Goal: Register for event/course

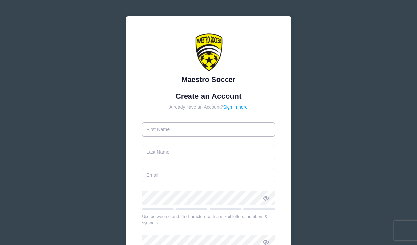
click at [185, 129] on input "text" at bounding box center [208, 129] width 133 height 14
type input "[PERSON_NAME]"
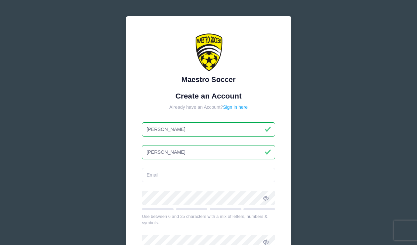
type input "[PERSON_NAME]"
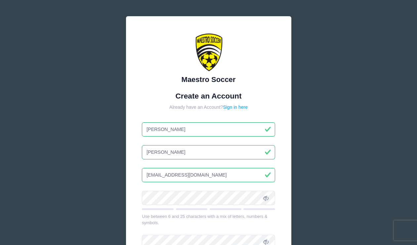
type input "[EMAIL_ADDRESS][DOMAIN_NAME]"
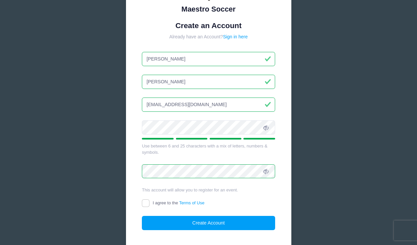
scroll to position [115, 0]
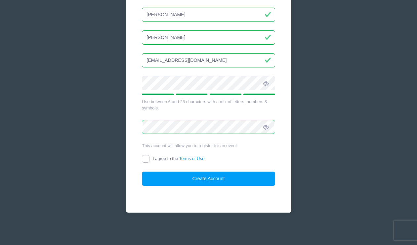
click at [147, 159] on input "I agree to the Terms of Use" at bounding box center [146, 159] width 8 height 8
checkbox input "true"
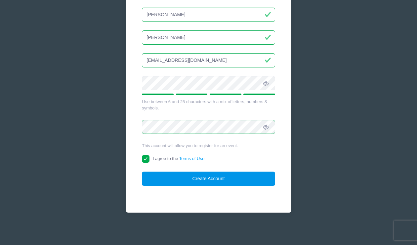
click at [198, 179] on button "Create Account" at bounding box center [208, 178] width 133 height 14
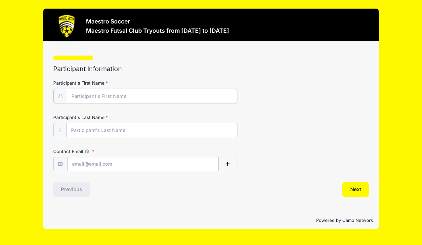
click at [145, 96] on input "Participant's First Name" at bounding box center [152, 96] width 170 height 14
type input "Brianna"
type input "[PERSON_NAME]"
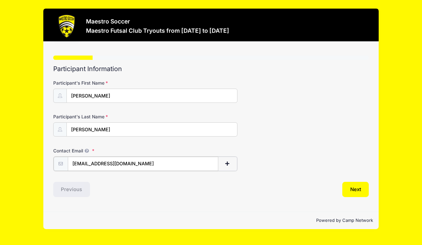
type input "[EMAIL_ADDRESS][DOMAIN_NAME]"
click at [357, 190] on button "Next" at bounding box center [355, 188] width 27 height 15
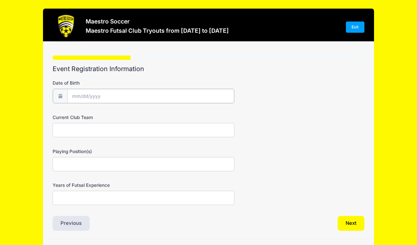
click at [159, 94] on input "Date of Birth" at bounding box center [150, 96] width 167 height 14
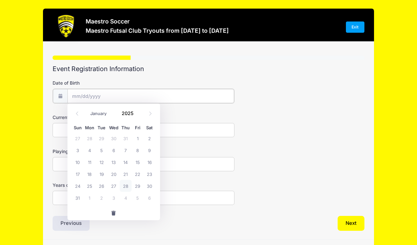
click at [77, 94] on input "Date of Birth" at bounding box center [150, 96] width 167 height 14
click at [132, 114] on input "2025" at bounding box center [129, 113] width 21 height 10
type input "2010"
click at [100, 110] on select "January February March April May June July August September October November De…" at bounding box center [101, 113] width 29 height 9
select select "4"
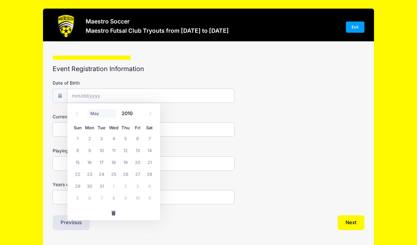
click at [87, 109] on select "January February March April May June July August September October November De…" at bounding box center [101, 113] width 29 height 9
click at [104, 153] on span "4" at bounding box center [101, 150] width 12 height 12
type input "05/04/2010"
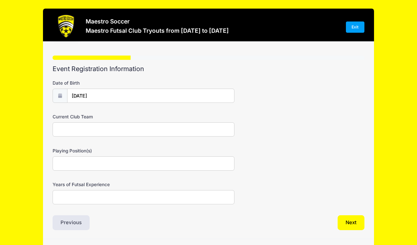
click at [97, 131] on input "Current Club Team" at bounding box center [144, 129] width 182 height 14
type input "FC Berna Legacy 2010White"
click at [91, 166] on input "Playing Position(s)" at bounding box center [144, 163] width 182 height 14
type input "D"
type input "Outside Back, Foward"
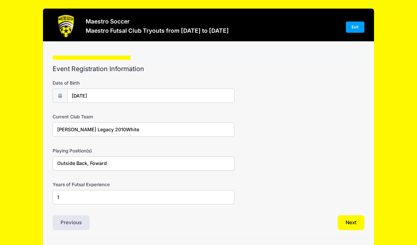
type input "1"
click at [325, 178] on form "Date of Birth 05/04/2010 Current Club Team FC Berna Legacy 2010White Playing Po…" at bounding box center [208, 142] width 311 height 125
click at [351, 221] on button "Next" at bounding box center [350, 222] width 27 height 15
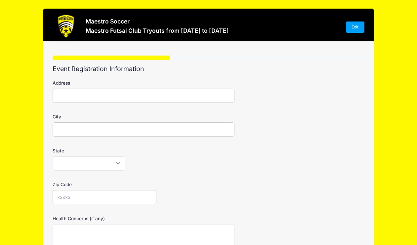
click at [174, 93] on input "Address" at bounding box center [144, 96] width 182 height 14
type input "220 Greene Ave"
type input "Middlesex"
select select "NJ"
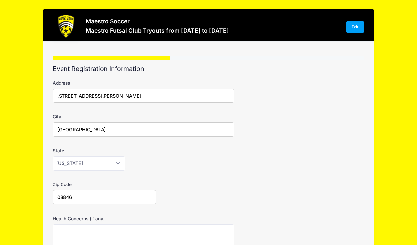
type input "08846"
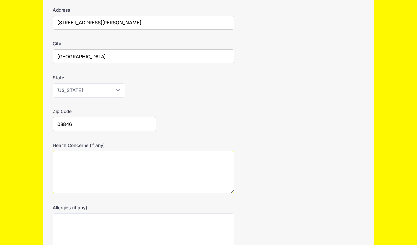
scroll to position [144, 0]
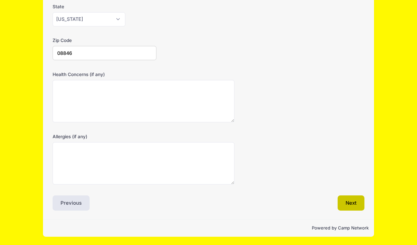
click at [352, 199] on button "Next" at bounding box center [350, 202] width 27 height 15
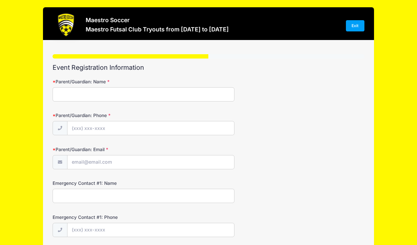
scroll to position [0, 0]
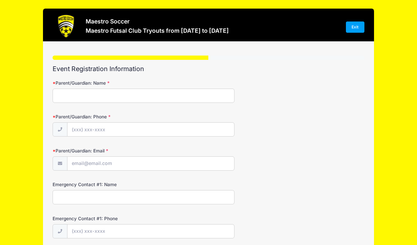
click at [144, 97] on input "Parent/Guardian: Name" at bounding box center [144, 96] width 182 height 14
type input "Cynthia Castillo"
type input "(347) 820-5340"
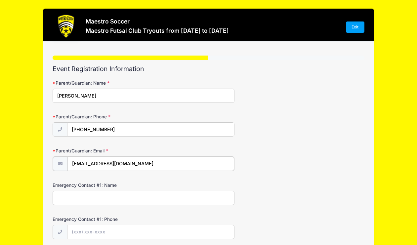
type input "[EMAIL_ADDRESS][DOMAIN_NAME]"
type input "Cynthia Castillo"
type input "(347) 820-5340"
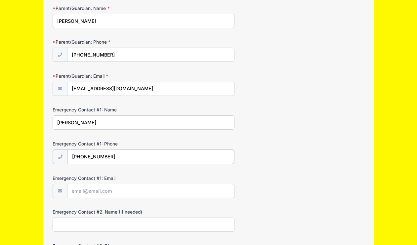
scroll to position [155, 0]
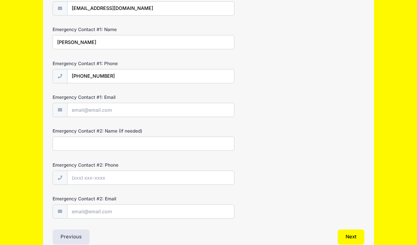
click at [104, 147] on input "Emergency Contact #2: Name (If needed)" at bounding box center [144, 143] width 182 height 14
type input "Diosnel Castillo"
type input "(917) 559-3033"
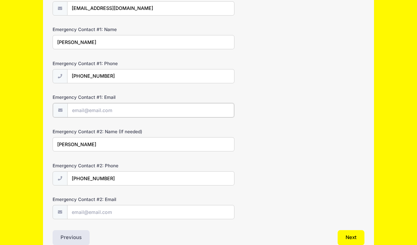
click at [139, 110] on input "Emergency Contact #1: Email" at bounding box center [150, 110] width 167 height 14
type input "[EMAIL_ADDRESS][DOMAIN_NAME]"
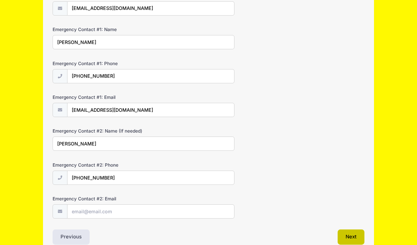
click at [344, 233] on button "Next" at bounding box center [350, 236] width 27 height 15
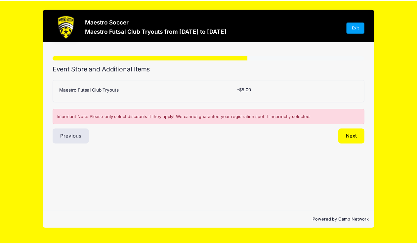
scroll to position [0, 0]
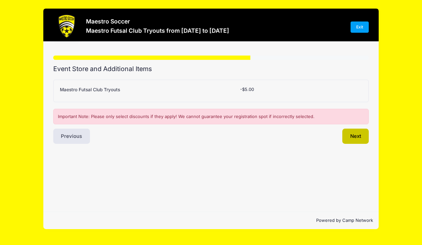
click at [345, 133] on button "Next" at bounding box center [355, 136] width 27 height 15
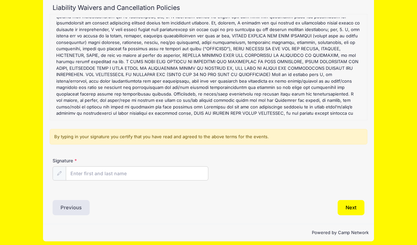
scroll to position [66, 0]
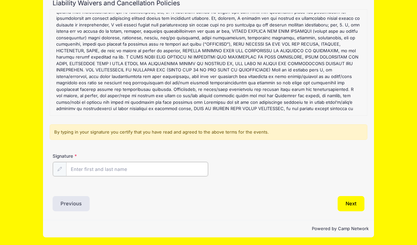
click at [118, 169] on input "Signature" at bounding box center [137, 169] width 142 height 14
type input "Cynthia Castillo"
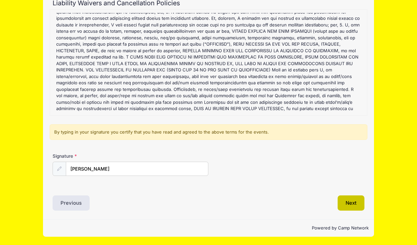
click at [356, 202] on button "Next" at bounding box center [350, 202] width 27 height 15
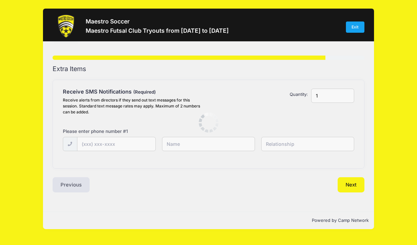
scroll to position [0, 0]
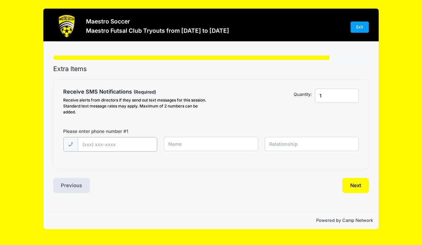
click at [0, 0] on input "text" at bounding box center [0, 0] width 0 height 0
type input "(347) 820-5340"
type input "Cynthia Castillo"
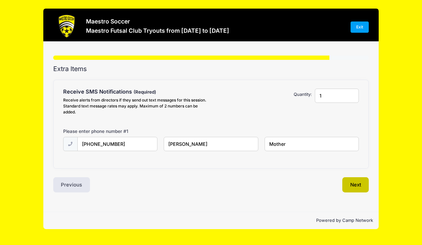
type input "Mother"
click at [360, 187] on button "Next" at bounding box center [355, 184] width 27 height 15
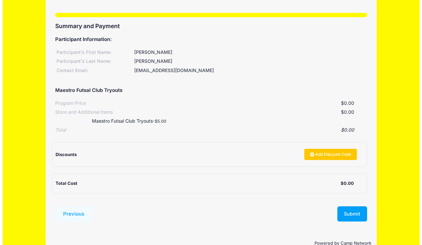
scroll to position [58, 0]
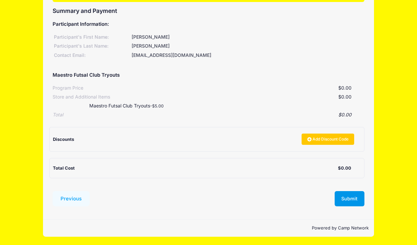
click at [342, 200] on button "Submit" at bounding box center [349, 198] width 30 height 15
